Goal: Information Seeking & Learning: Learn about a topic

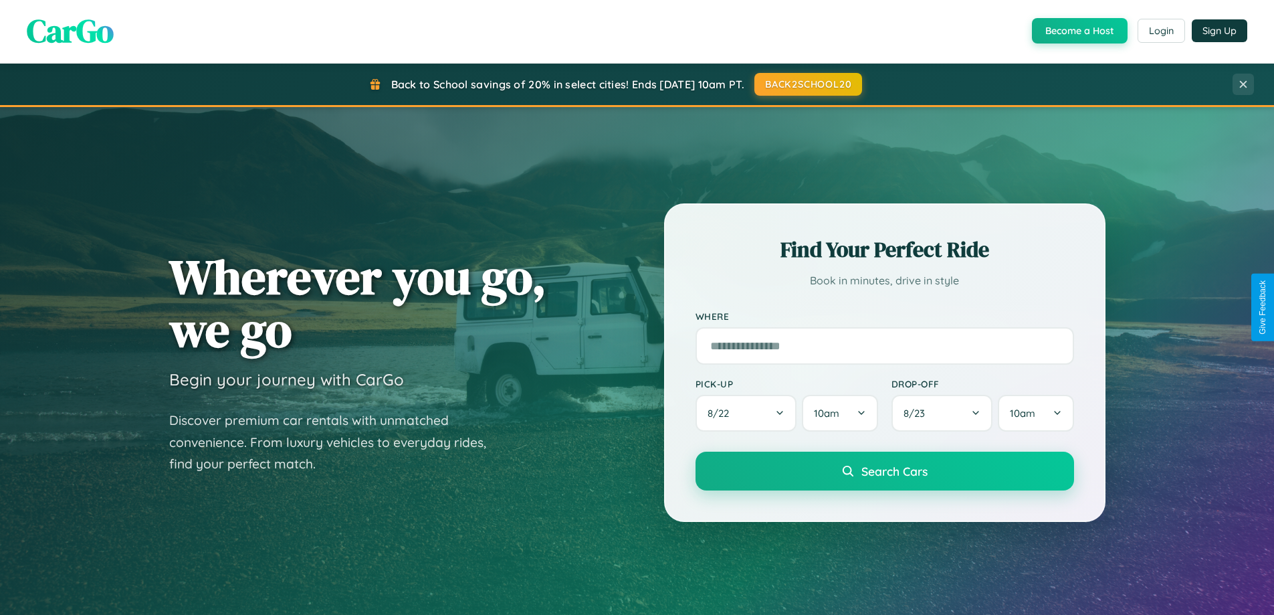
scroll to position [576, 0]
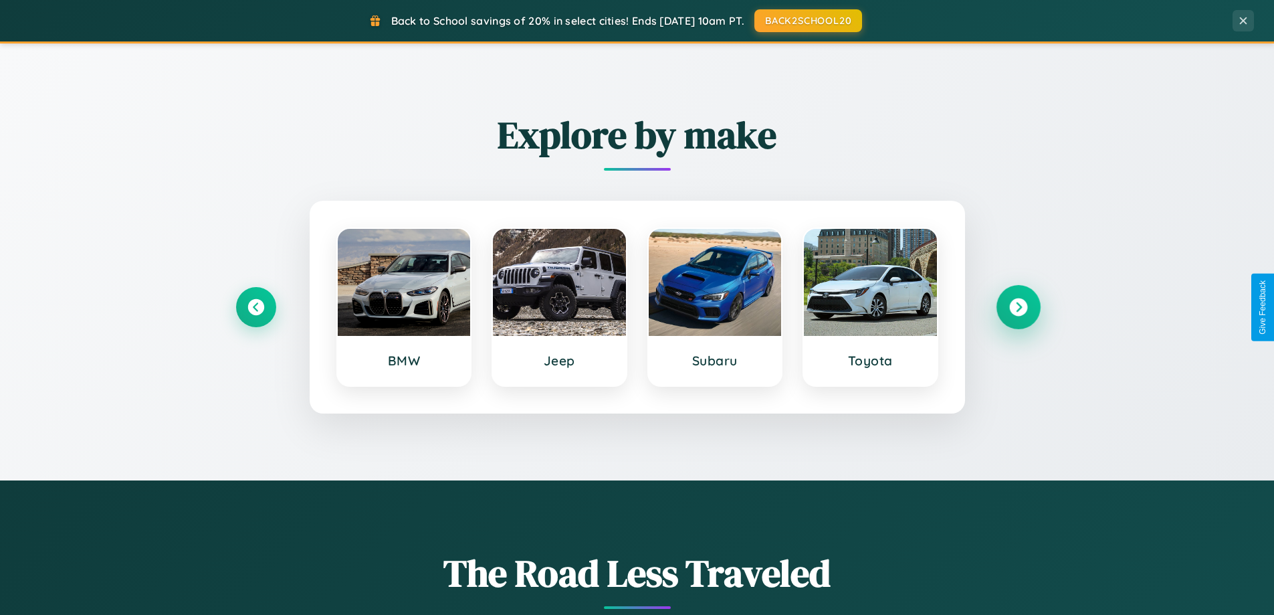
click at [1018, 307] on icon at bounding box center [1018, 307] width 18 height 18
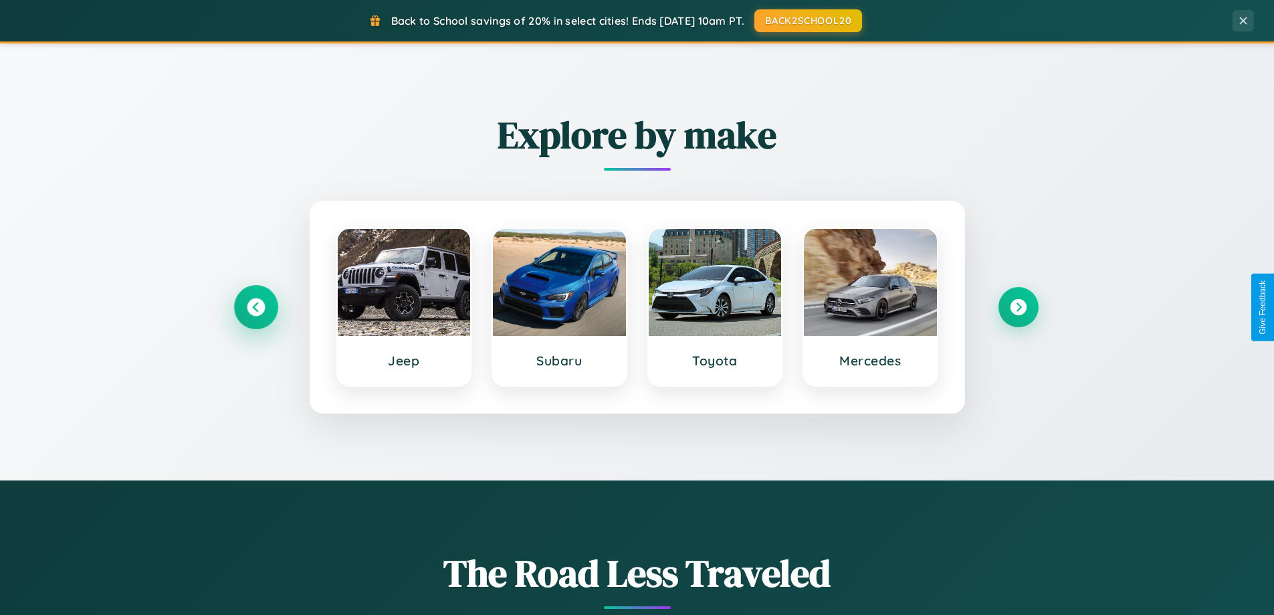
click at [255, 307] on icon at bounding box center [256, 307] width 18 height 18
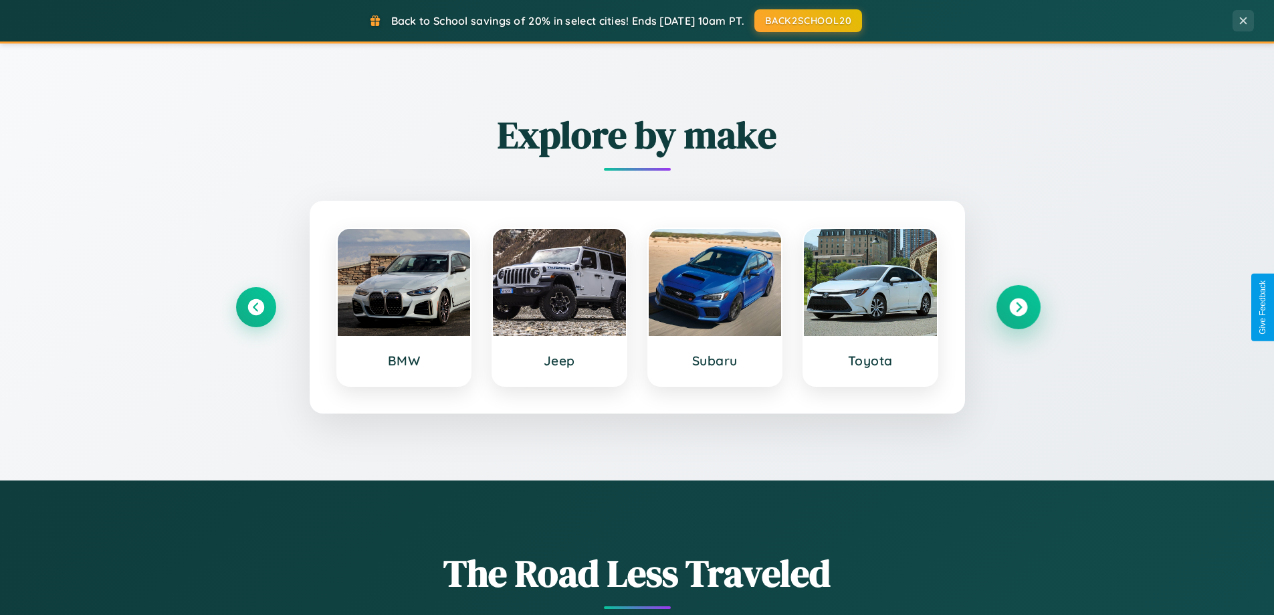
click at [1018, 307] on icon at bounding box center [1018, 307] width 18 height 18
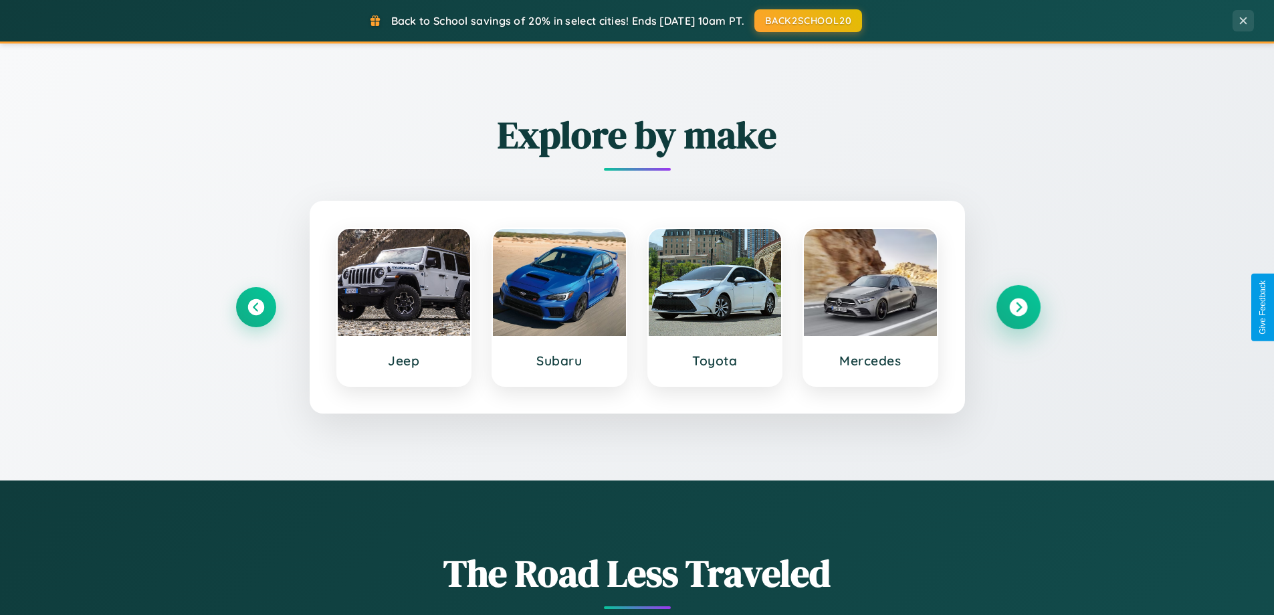
click at [1018, 307] on icon at bounding box center [1018, 307] width 18 height 18
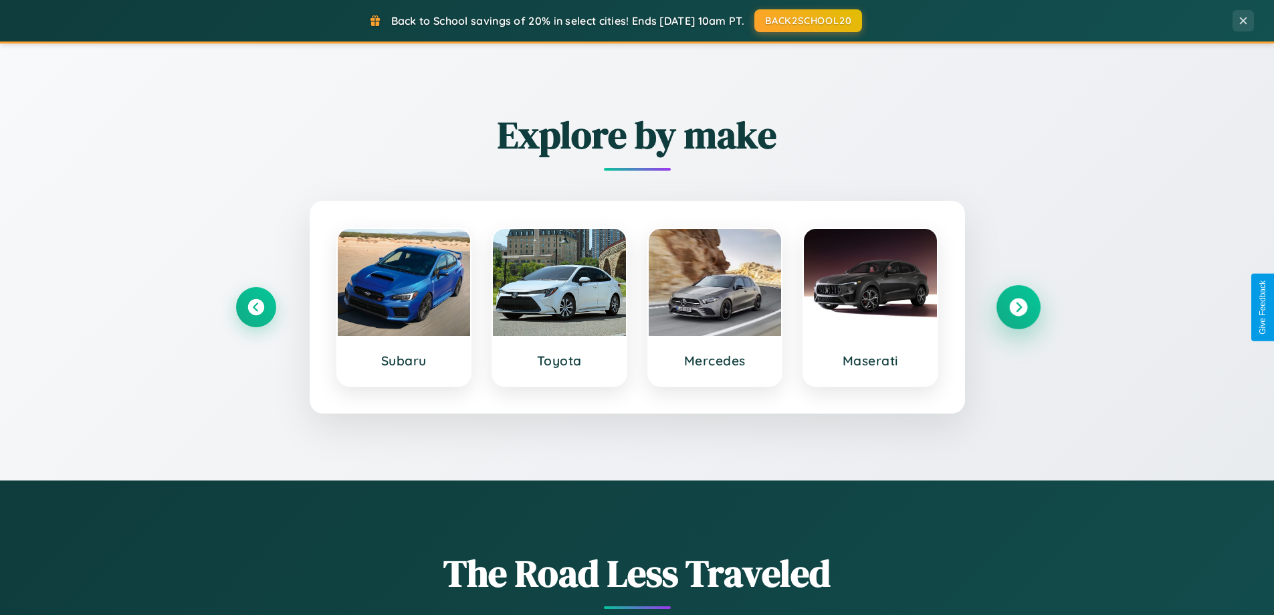
click at [1018, 307] on icon at bounding box center [1018, 307] width 18 height 18
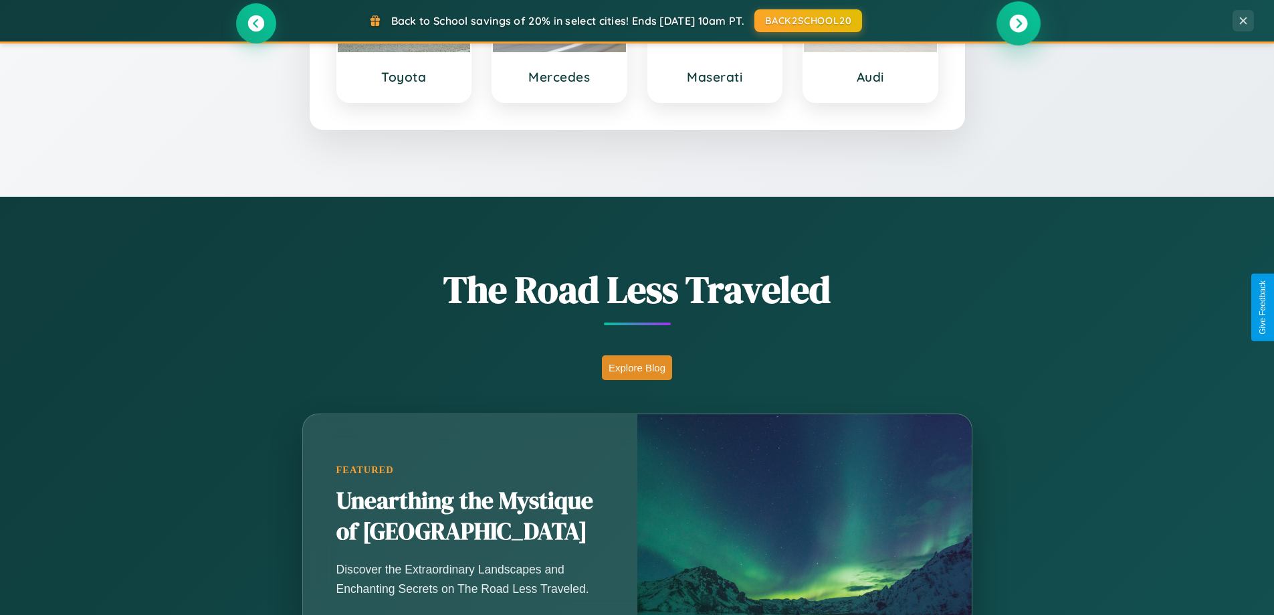
scroll to position [2573, 0]
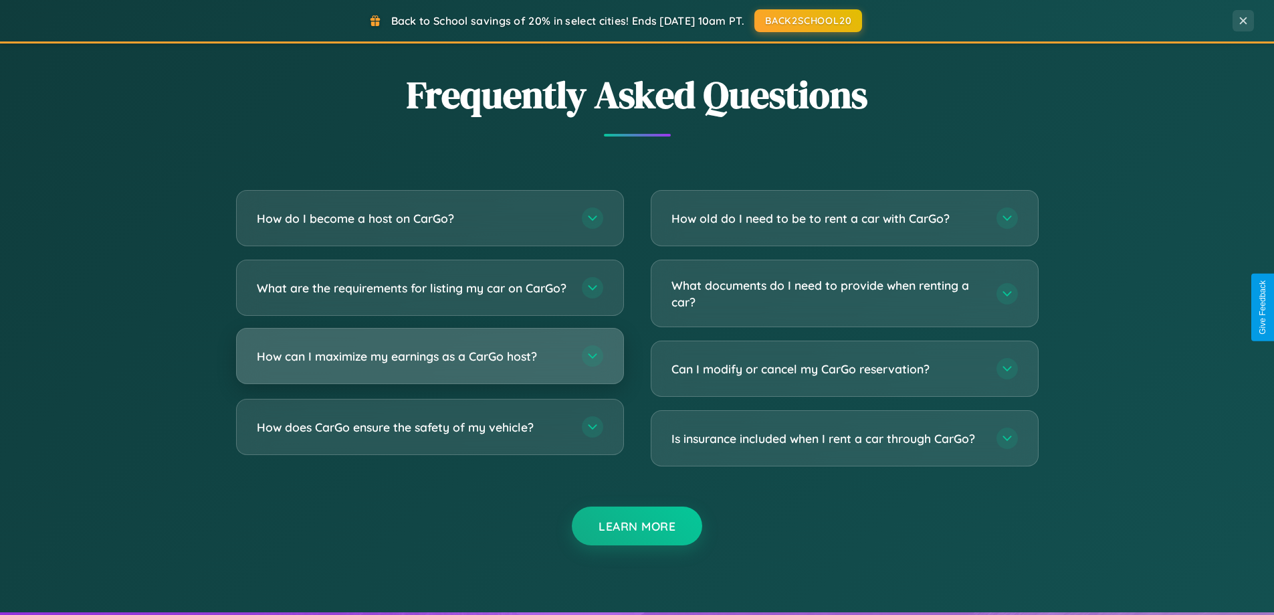
click at [429, 364] on h3 "How can I maximize my earnings as a CarGo host?" at bounding box center [413, 356] width 312 height 17
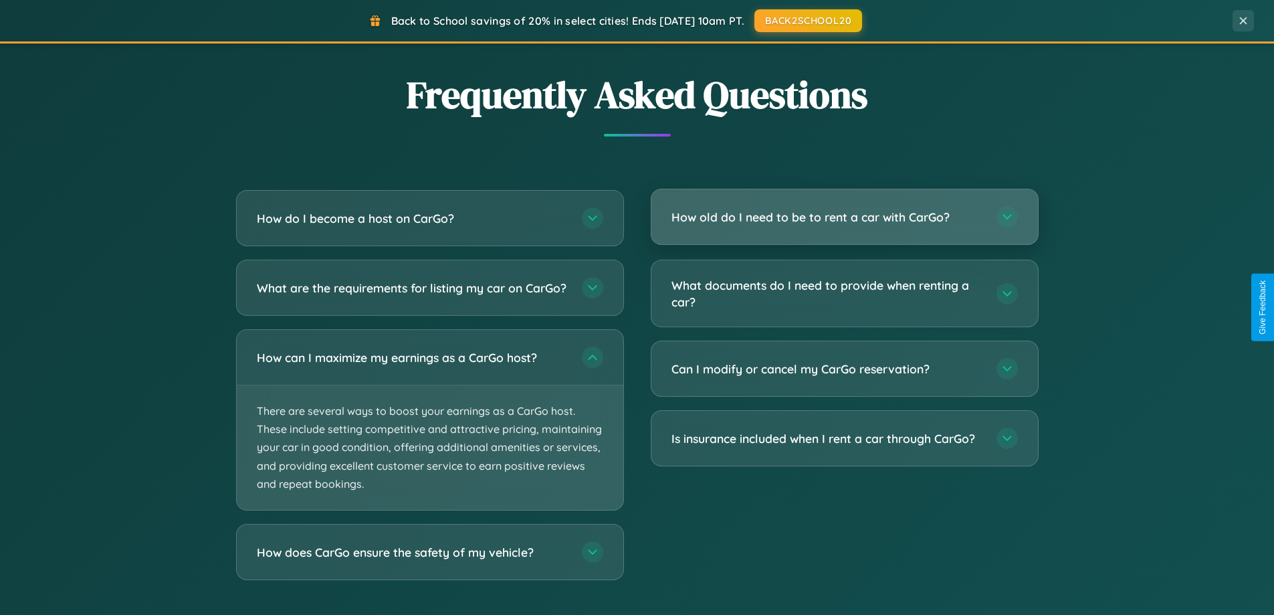
click at [844, 218] on h3 "How old do I need to be to rent a car with CarGo?" at bounding box center [827, 217] width 312 height 17
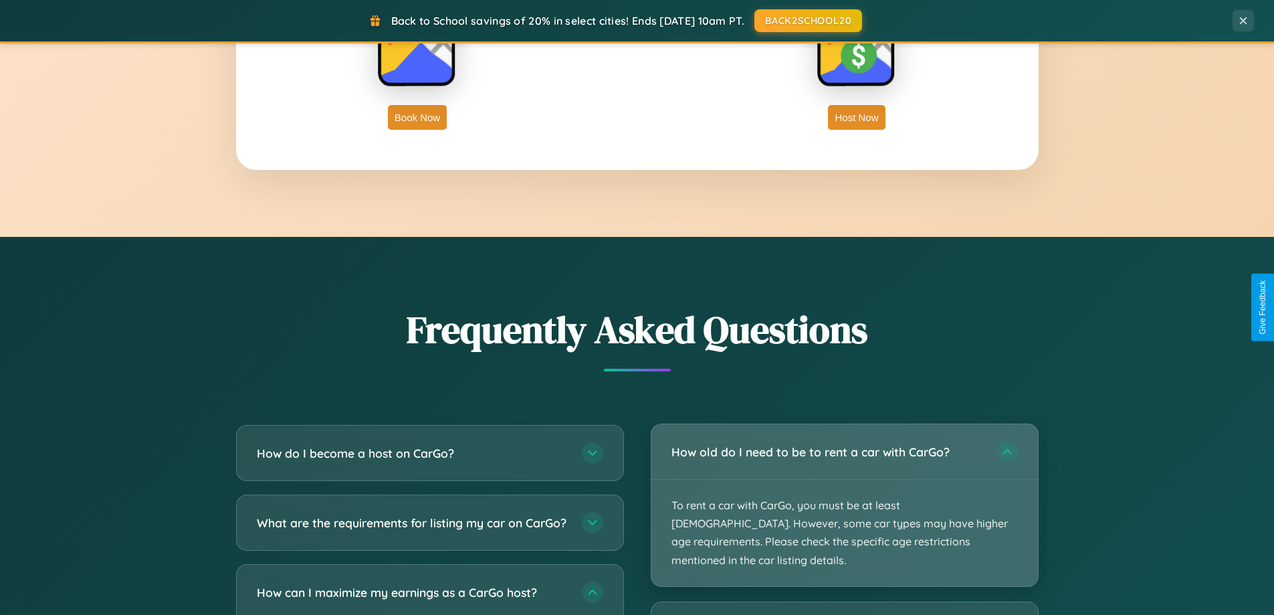
scroll to position [920, 0]
